Goal: Use online tool/utility: Utilize a website feature to perform a specific function

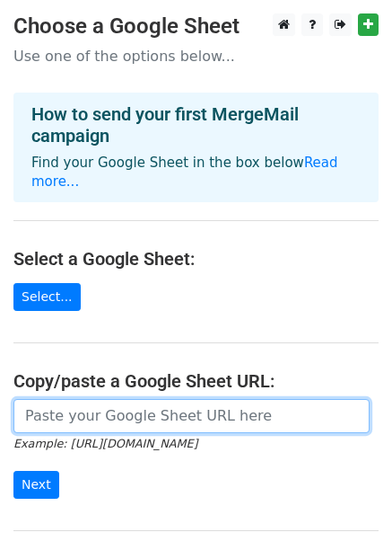
click at [96, 399] on input "url" at bounding box center [191, 416] width 356 height 34
type input "[URL][DOMAIN_NAME]"
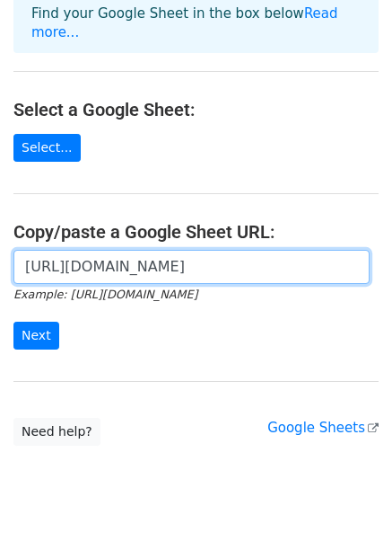
scroll to position [161, 0]
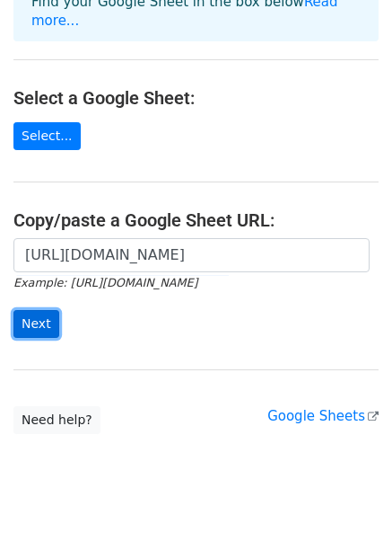
click at [39, 310] on input "Next" at bounding box center [36, 324] width 46 height 28
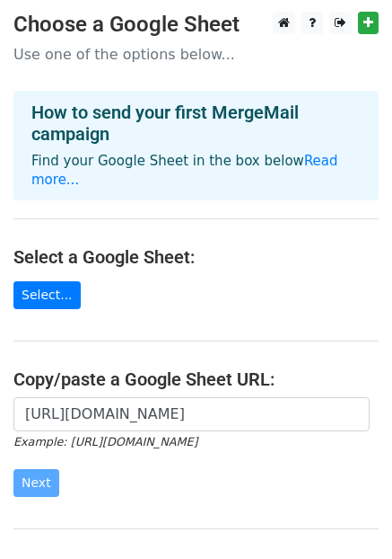
scroll to position [0, 0]
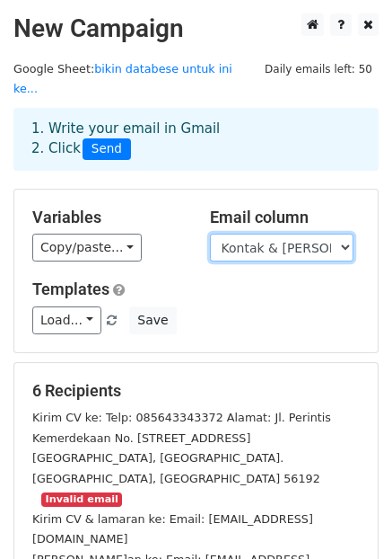
click at [280, 233] on select "Nama Perusahaan Posisi Kualifikasi & Persyaratan Deskripsi Pekerjaan Lokasi Kon…" at bounding box center [282, 247] width 144 height 28
select select "Posisi"
click at [210, 233] on select "Nama Perusahaan Posisi Kualifikasi & Persyaratan Deskripsi Pekerjaan Lokasi Kon…" at bounding box center [282, 247] width 144 height 28
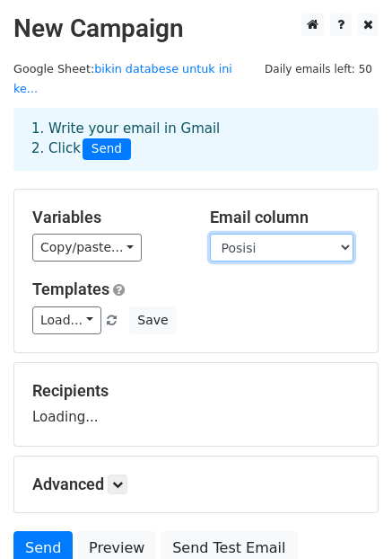
click at [269, 235] on select "Nama Perusahaan Posisi Kualifikasi & Persyaratan Deskripsi Pekerjaan Lokasi Kon…" at bounding box center [282, 247] width 144 height 28
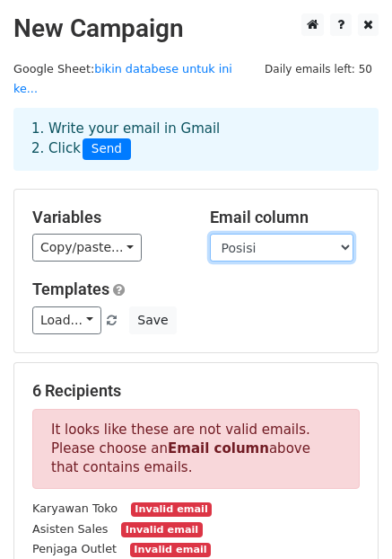
click at [210, 233] on select "Nama Perusahaan Posisi Kualifikasi & Persyaratan Deskripsi Pekerjaan Lokasi Kon…" at bounding box center [282, 247] width 144 height 28
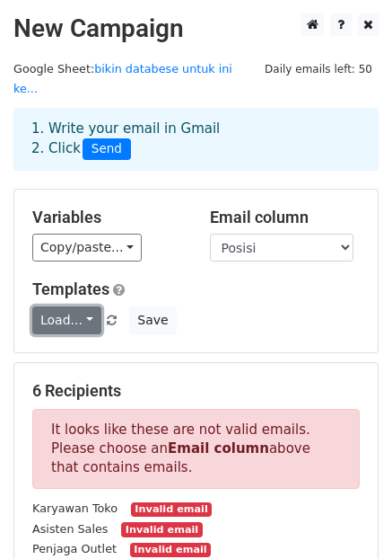
click at [72, 306] on link "Load..." at bounding box center [66, 320] width 69 height 28
click at [71, 306] on link "Load..." at bounding box center [66, 320] width 69 height 28
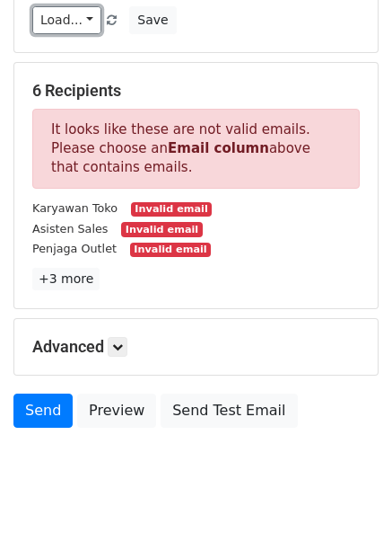
scroll to position [301, 0]
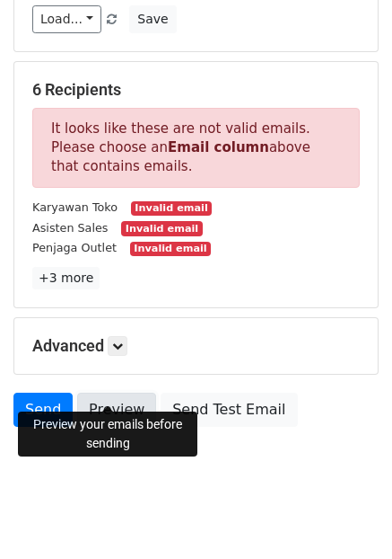
click at [102, 392] on link "Preview" at bounding box center [116, 409] width 79 height 34
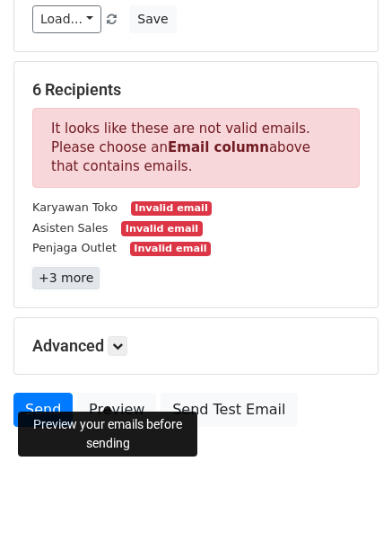
click at [63, 267] on link "+3 more" at bounding box center [65, 278] width 67 height 22
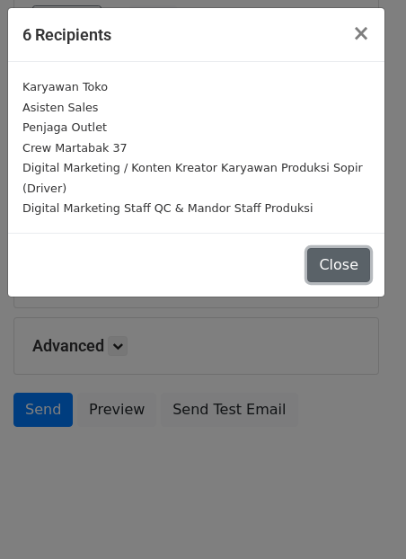
click at [330, 248] on button "Close" at bounding box center [338, 265] width 63 height 34
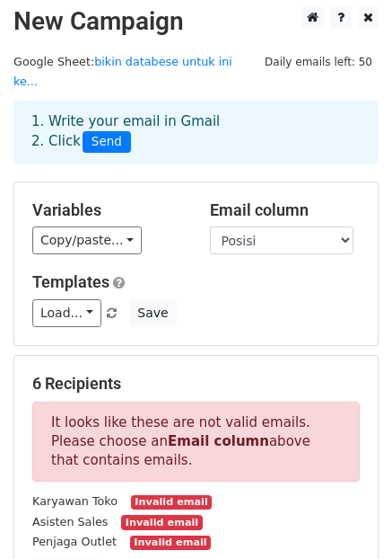
scroll to position [0, 0]
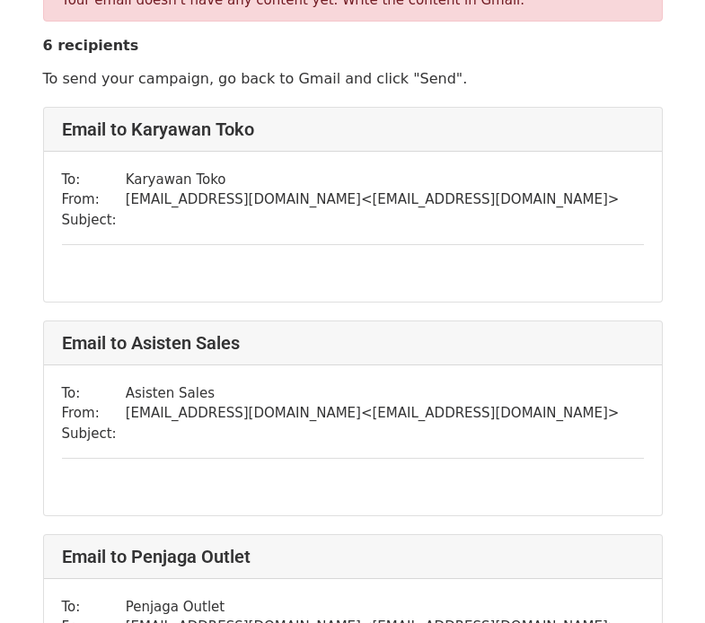
scroll to position [180, 0]
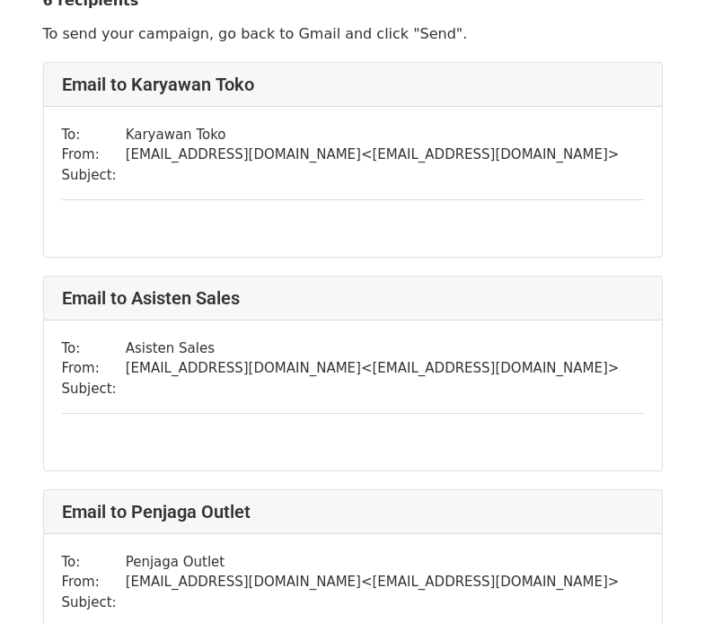
click at [168, 444] on div at bounding box center [353, 442] width 582 height 21
click at [172, 217] on div "To: Karyawan Toko From: asafamahendra.p@gmail.com < asafamahendra.p@gmail.com >…" at bounding box center [353, 182] width 618 height 150
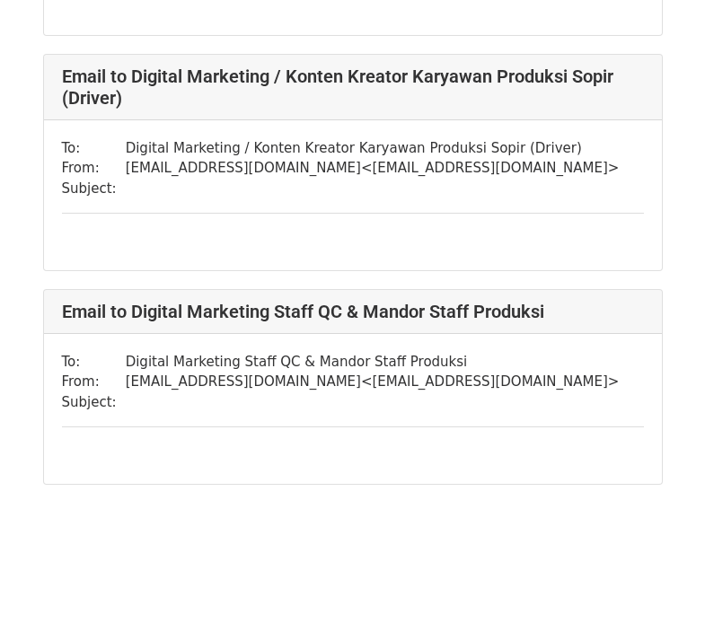
scroll to position [1066, 0]
